Goal: Task Accomplishment & Management: Use online tool/utility

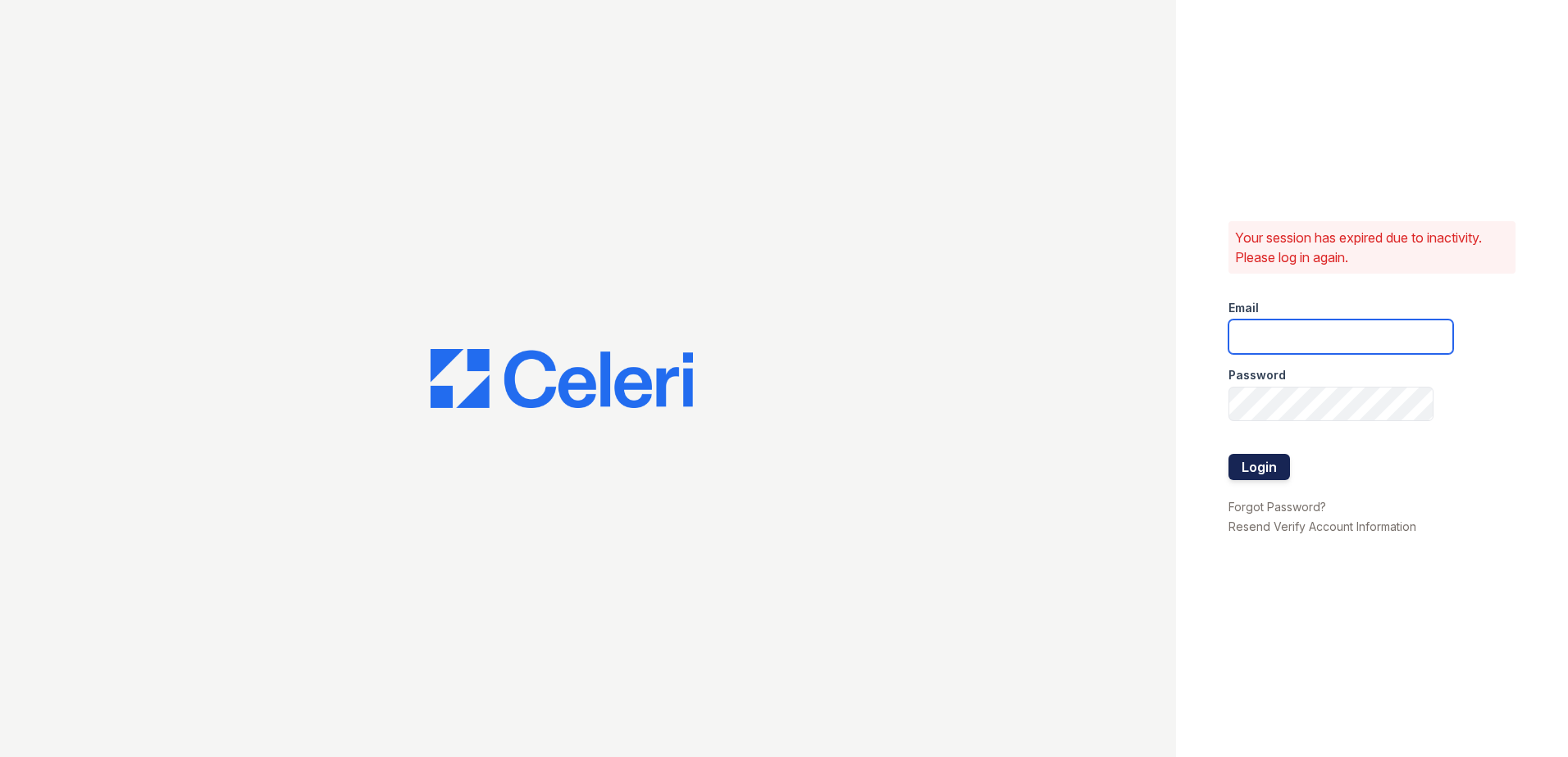
type input "[EMAIL_ADDRESS][DOMAIN_NAME]"
click at [1273, 467] on button "Login" at bounding box center [1259, 467] width 61 height 26
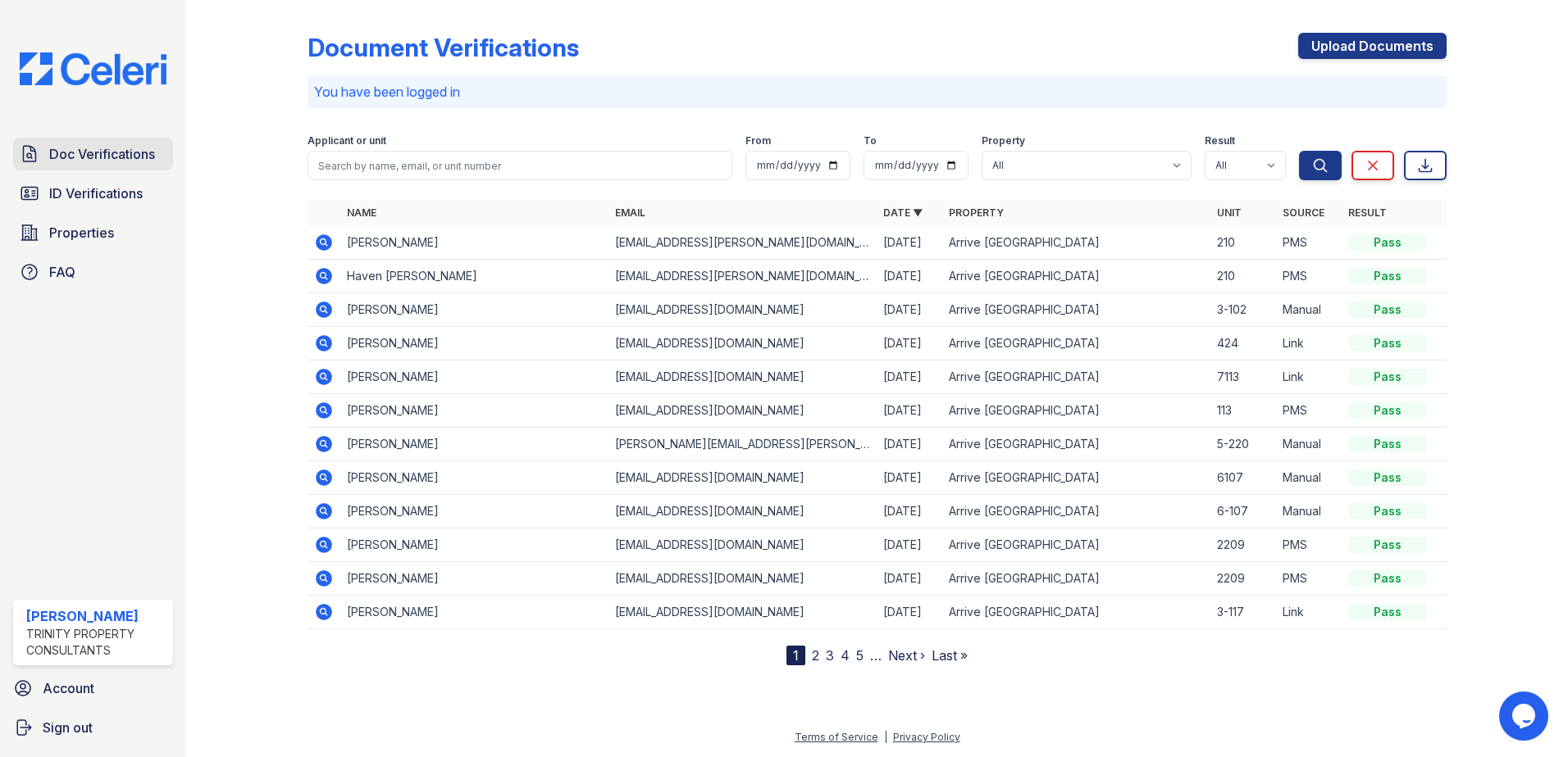
click at [83, 153] on span "Doc Verifications" at bounding box center [102, 153] width 105 height 20
